Goal: Task Accomplishment & Management: Check status

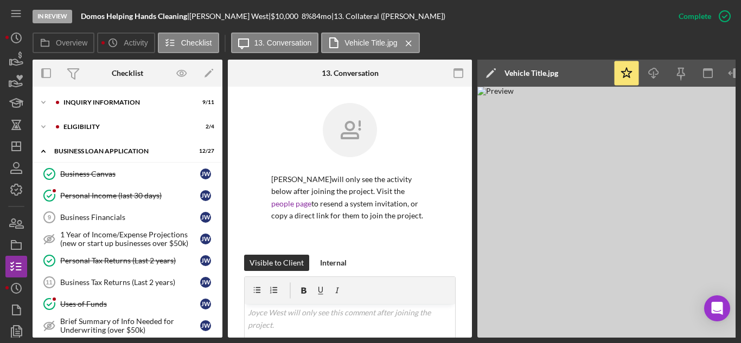
scroll to position [404, 0]
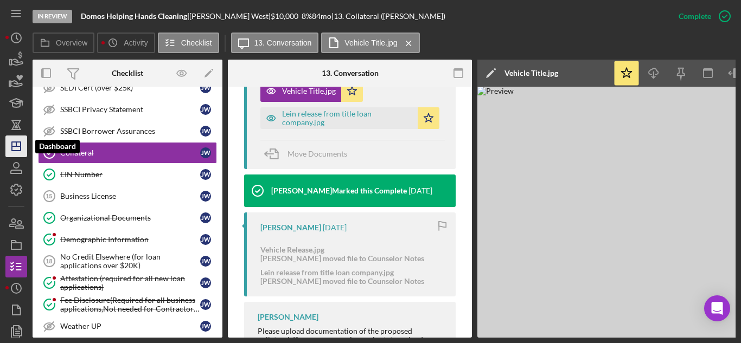
click at [22, 141] on icon "Icon/Dashboard" at bounding box center [16, 146] width 27 height 27
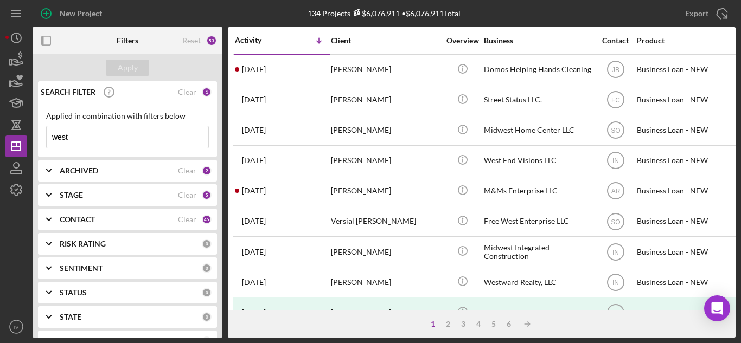
click at [74, 141] on input "west" at bounding box center [128, 137] width 162 height 22
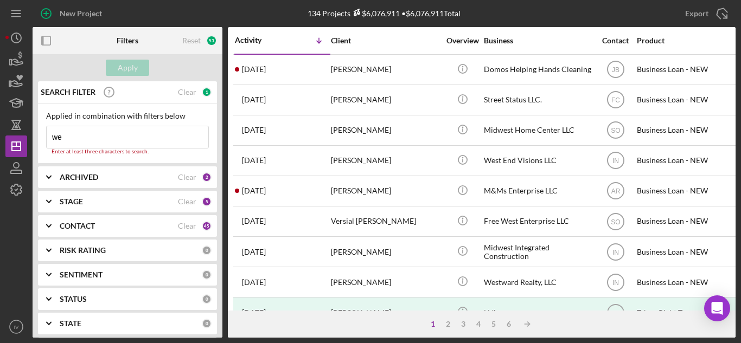
type input "w"
type input "[PERSON_NAME]"
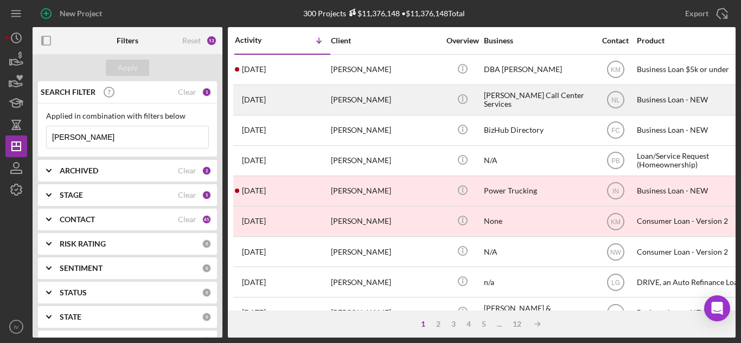
click at [359, 99] on div "[PERSON_NAME]" at bounding box center [385, 100] width 108 height 29
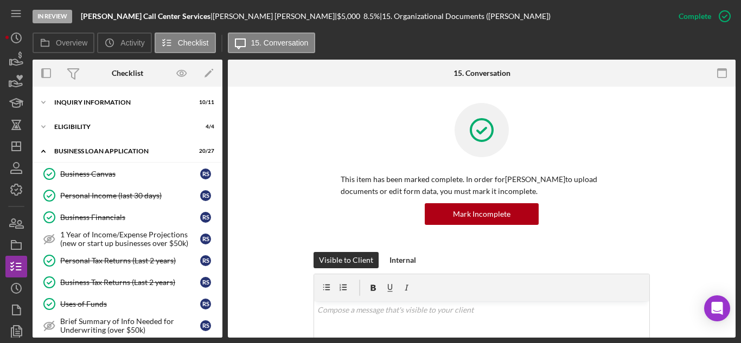
scroll to position [287, 0]
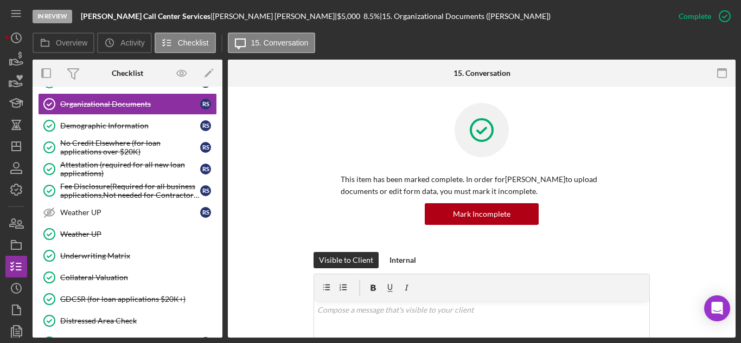
scroll to position [495, 0]
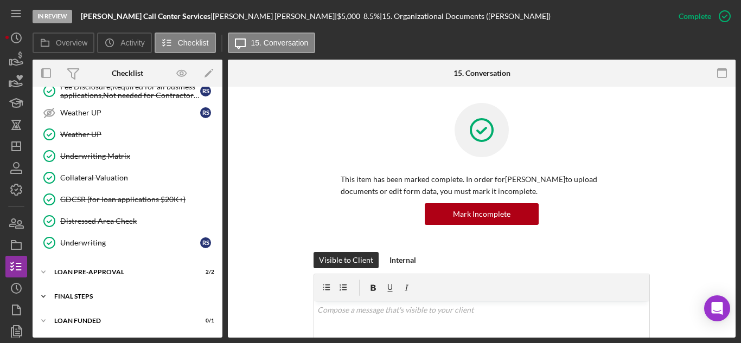
click at [68, 298] on div "FINAL STEPS" at bounding box center [131, 296] width 155 height 7
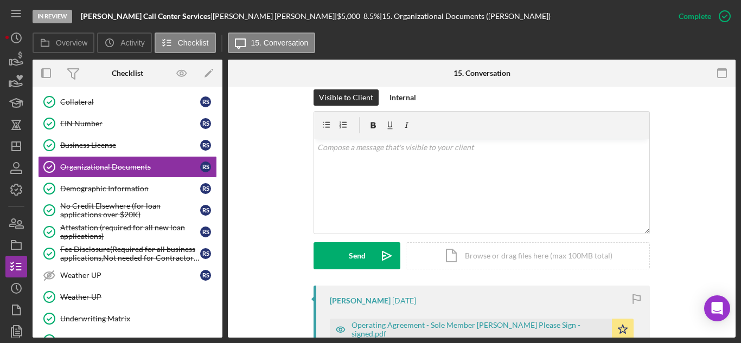
scroll to position [325, 0]
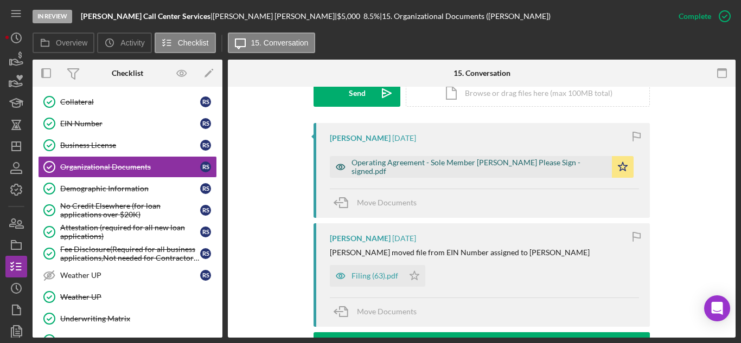
click at [399, 164] on div "Operating Agreement - Sole Member [PERSON_NAME] Please Sign - signed.pdf" at bounding box center [478, 166] width 255 height 17
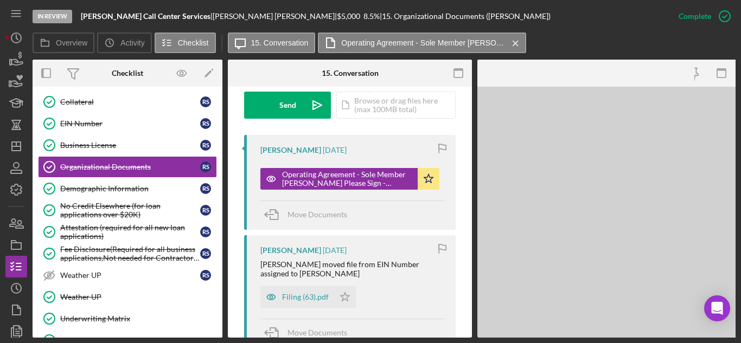
scroll to position [337, 0]
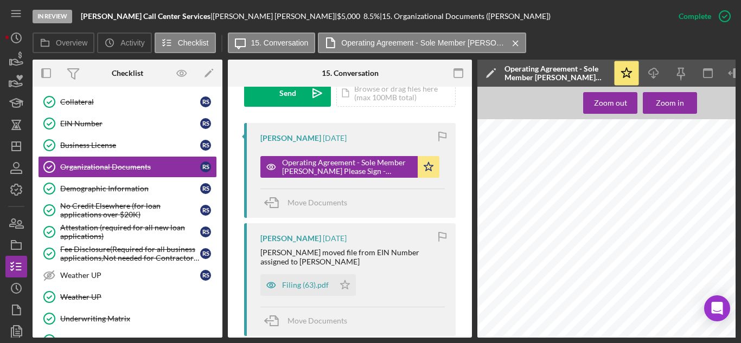
drag, startPoint x: 298, startPoint y: 284, endPoint x: 372, endPoint y: 284, distance: 74.3
click at [298, 284] on div "Filing (63).pdf" at bounding box center [305, 285] width 47 height 9
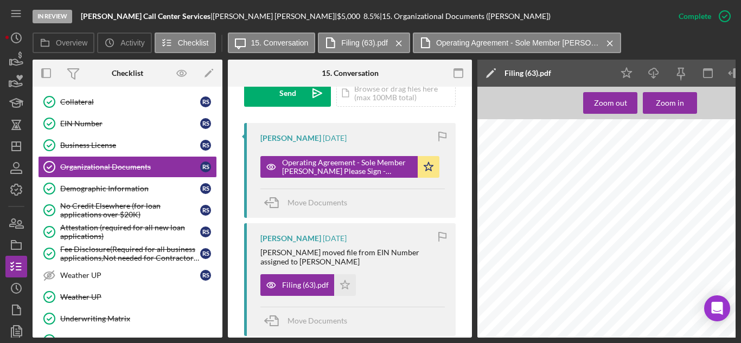
scroll to position [1030, 0]
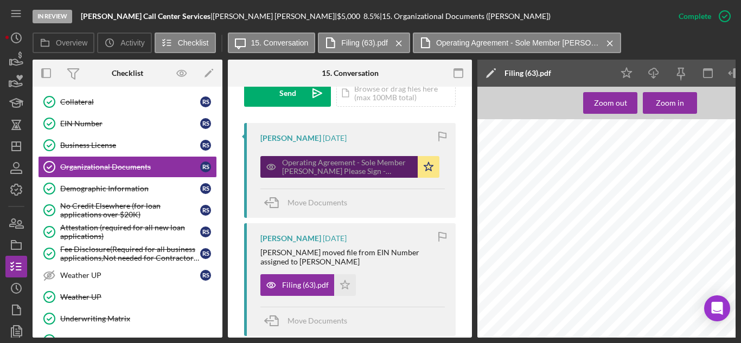
click at [343, 165] on div "Operating Agreement - Sole Member [PERSON_NAME] Please Sign - signed.pdf" at bounding box center [347, 166] width 130 height 17
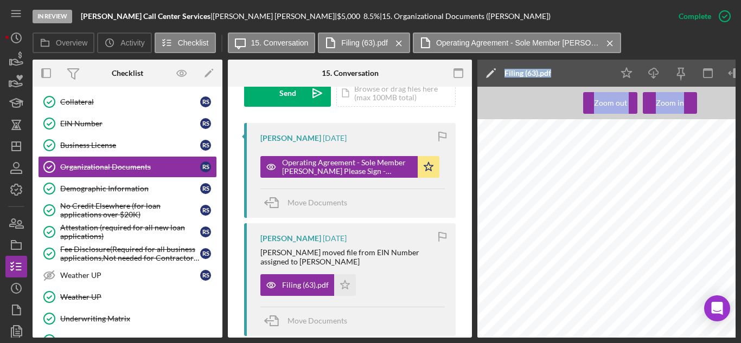
drag, startPoint x: 459, startPoint y: 334, endPoint x: 502, endPoint y: 336, distance: 42.3
click at [502, 336] on div "Overview Internal Workflow Stage In Review Icon/Dropdown Arrow Archive (can una…" at bounding box center [384, 199] width 703 height 278
click at [532, 282] on div at bounding box center [643, 162] width 332 height 429
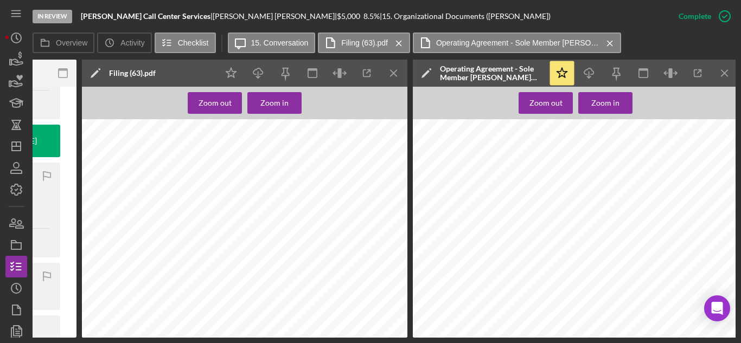
scroll to position [0, 0]
click at [532, 172] on div "{M0431223.1} OPERATING AGREEMENT OF ___________________________________________…" at bounding box center [579, 333] width 332 height 429
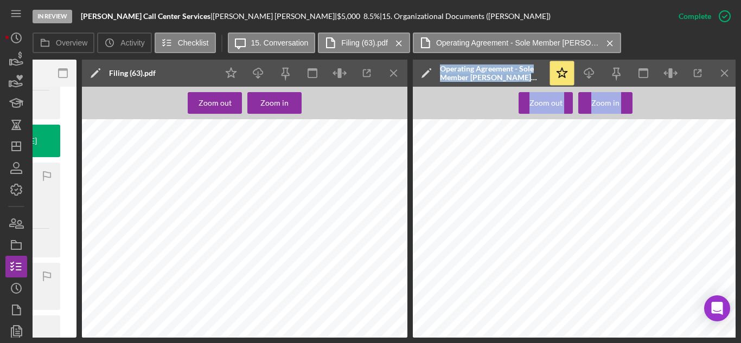
drag, startPoint x: 415, startPoint y: 338, endPoint x: 246, endPoint y: 330, distance: 169.4
click at [230, 330] on div "In Review [PERSON_NAME] Call Center Services | [PERSON_NAME] | $5,000 $5,000 8.…" at bounding box center [370, 171] width 741 height 343
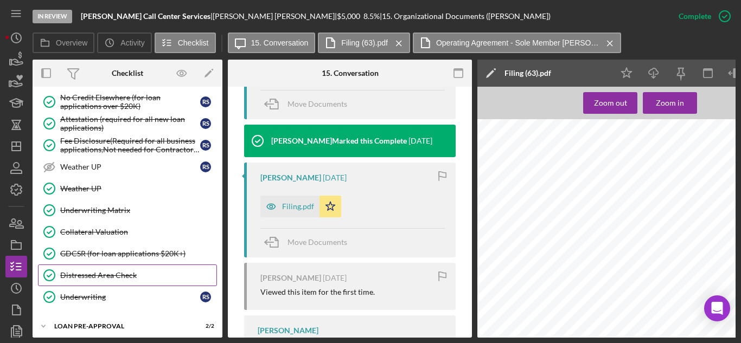
scroll to position [278, 0]
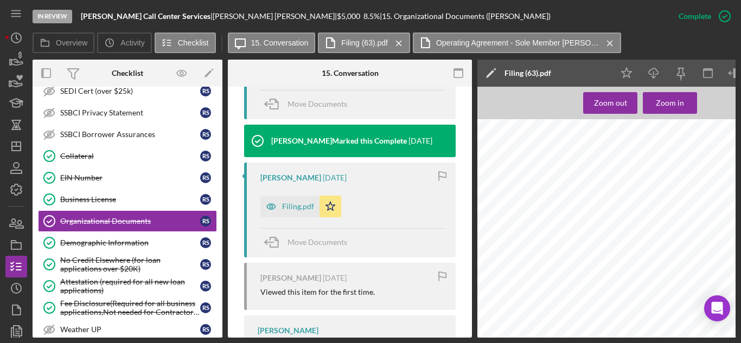
drag, startPoint x: 90, startPoint y: 178, endPoint x: 313, endPoint y: 202, distance: 224.1
click at [90, 178] on div "EIN Number" at bounding box center [130, 177] width 140 height 9
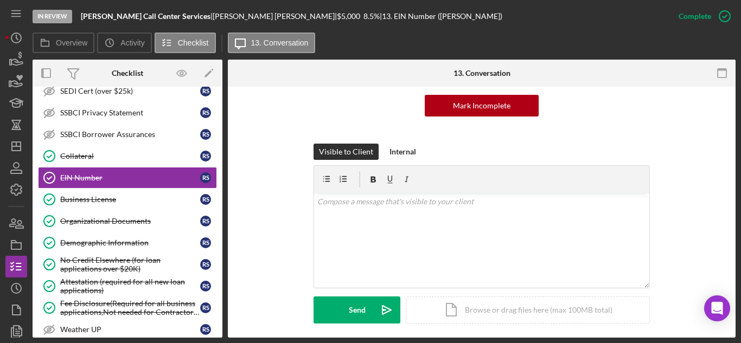
scroll to position [271, 0]
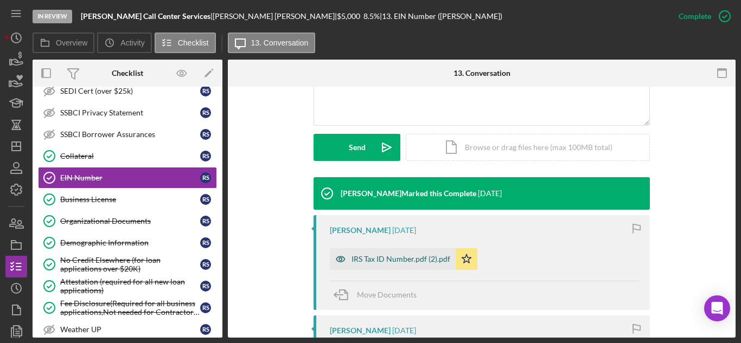
click at [382, 255] on div "IRS Tax ID Number.pdf (2).pdf" at bounding box center [400, 259] width 99 height 9
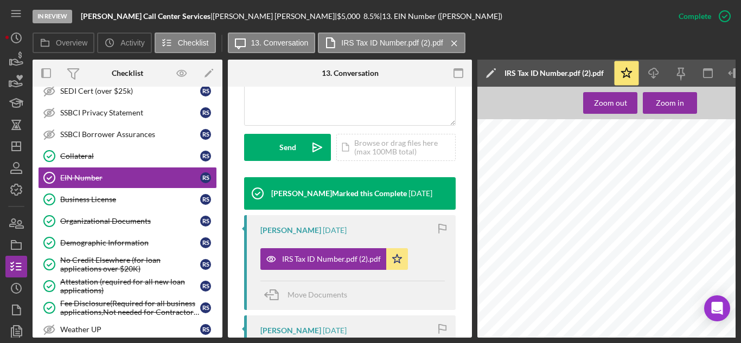
scroll to position [0, 0]
click at [625, 201] on div "DEPARTMENT OF THE TREASURY INTERNAL REVENUE SERVICE [GEOGRAPHIC_DATA] [GEOGRAPH…" at bounding box center [643, 333] width 332 height 429
